Goal: Check status

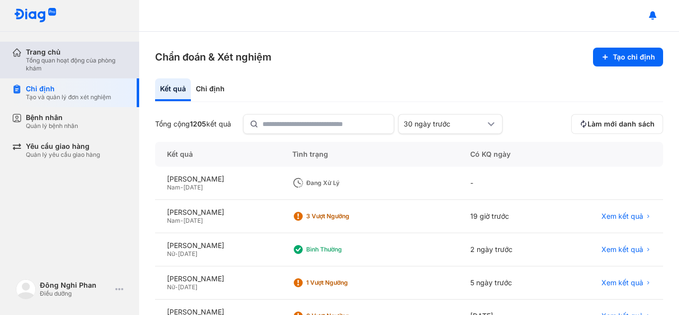
click at [74, 77] on div "Trang chủ Tổng quan hoạt động của phòng khám" at bounding box center [75, 60] width 127 height 37
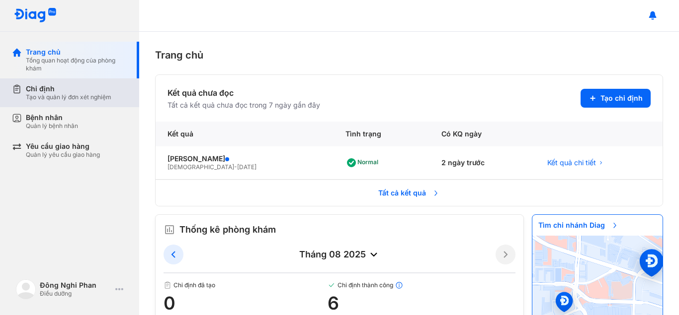
click at [74, 99] on div "Tạo và quản lý đơn xét nghiệm" at bounding box center [68, 97] width 85 height 8
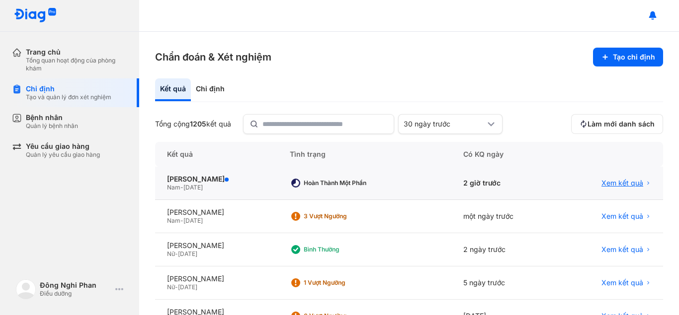
click at [617, 181] on span "Xem kết quả" at bounding box center [622, 183] width 42 height 9
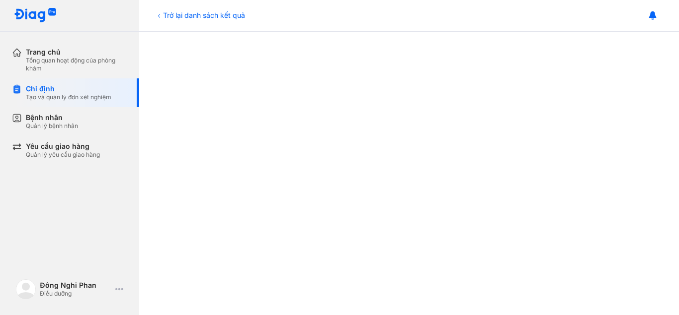
scroll to position [149, 0]
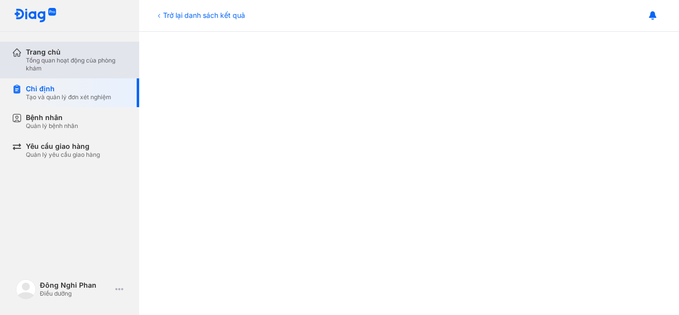
click at [59, 74] on div "Trang chủ Tổng quan hoạt động của phòng khám" at bounding box center [75, 60] width 127 height 37
